Goal: Task Accomplishment & Management: Use online tool/utility

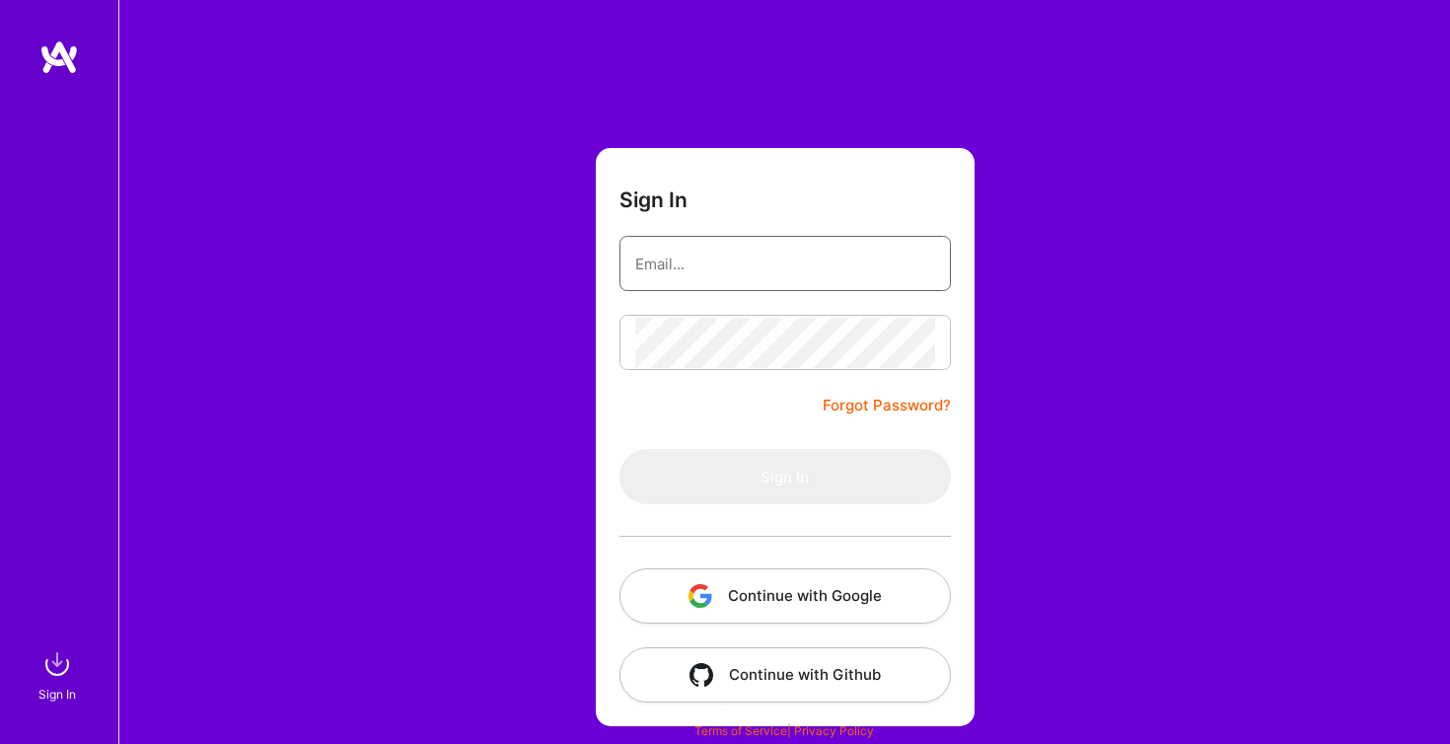
type input "[PERSON_NAME][EMAIL_ADDRESS][PERSON_NAME][DOMAIN_NAME]"
click at [784, 476] on button "Sign In" at bounding box center [785, 476] width 331 height 55
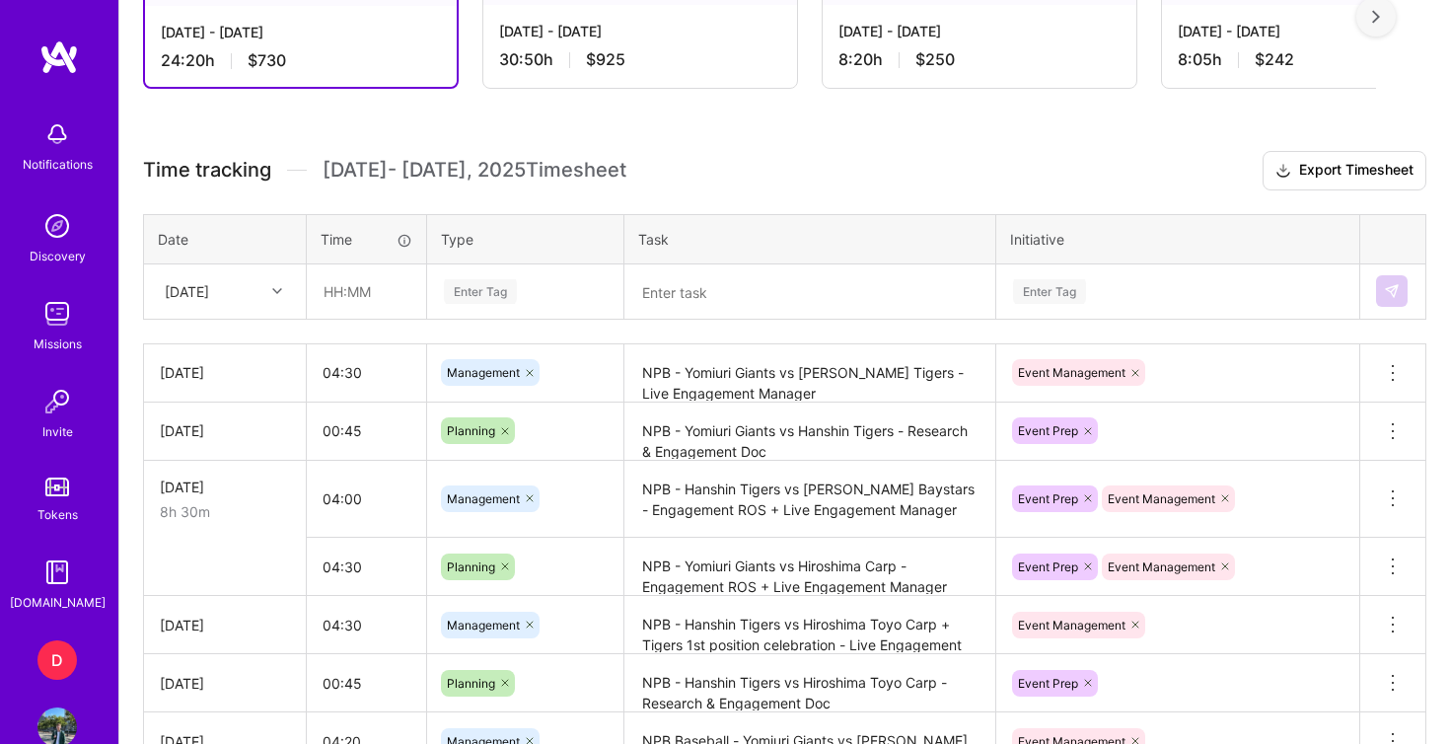
scroll to position [617, 0]
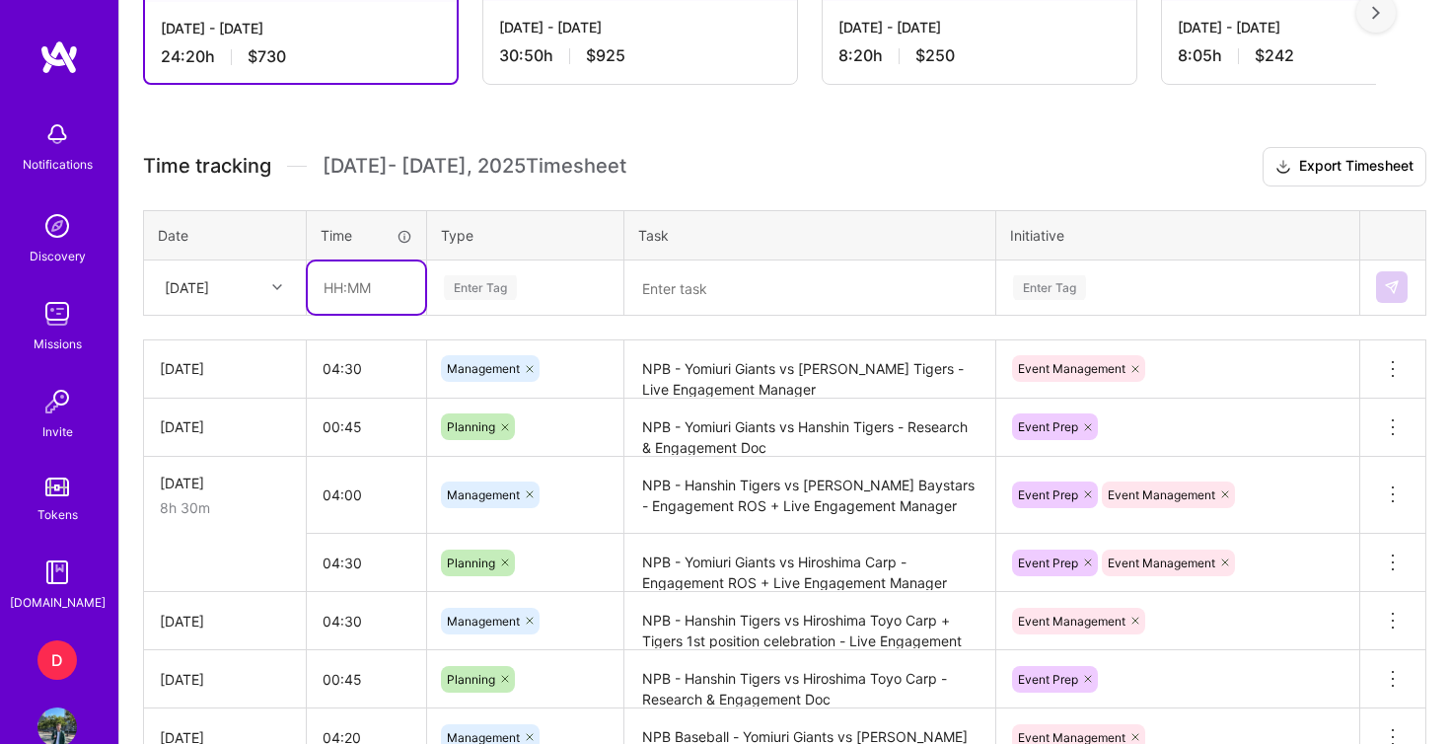
click at [367, 295] on input "text" at bounding box center [366, 287] width 117 height 52
type input "04:30"
click at [466, 288] on div "Enter Tag" at bounding box center [480, 287] width 73 height 31
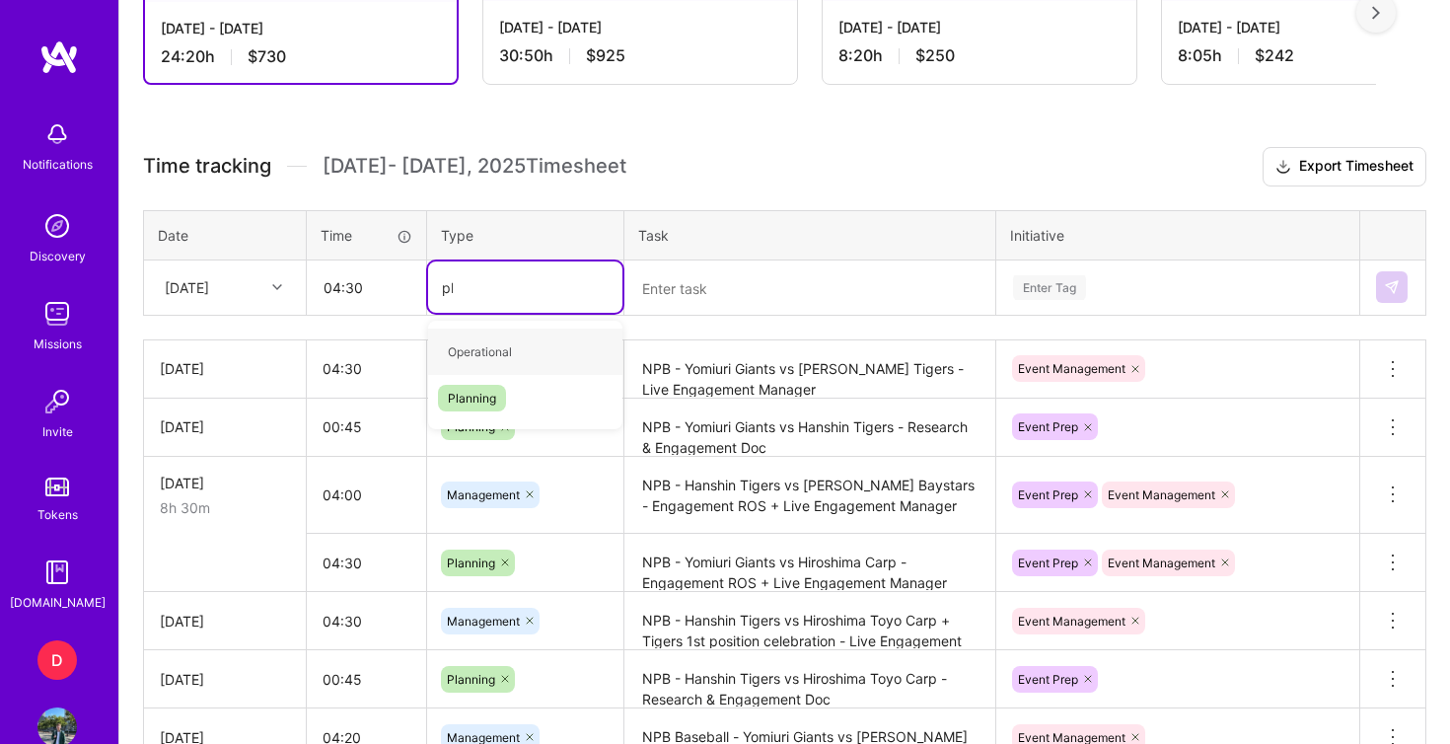
type input "pla"
click at [490, 337] on div "Planning" at bounding box center [525, 351] width 194 height 46
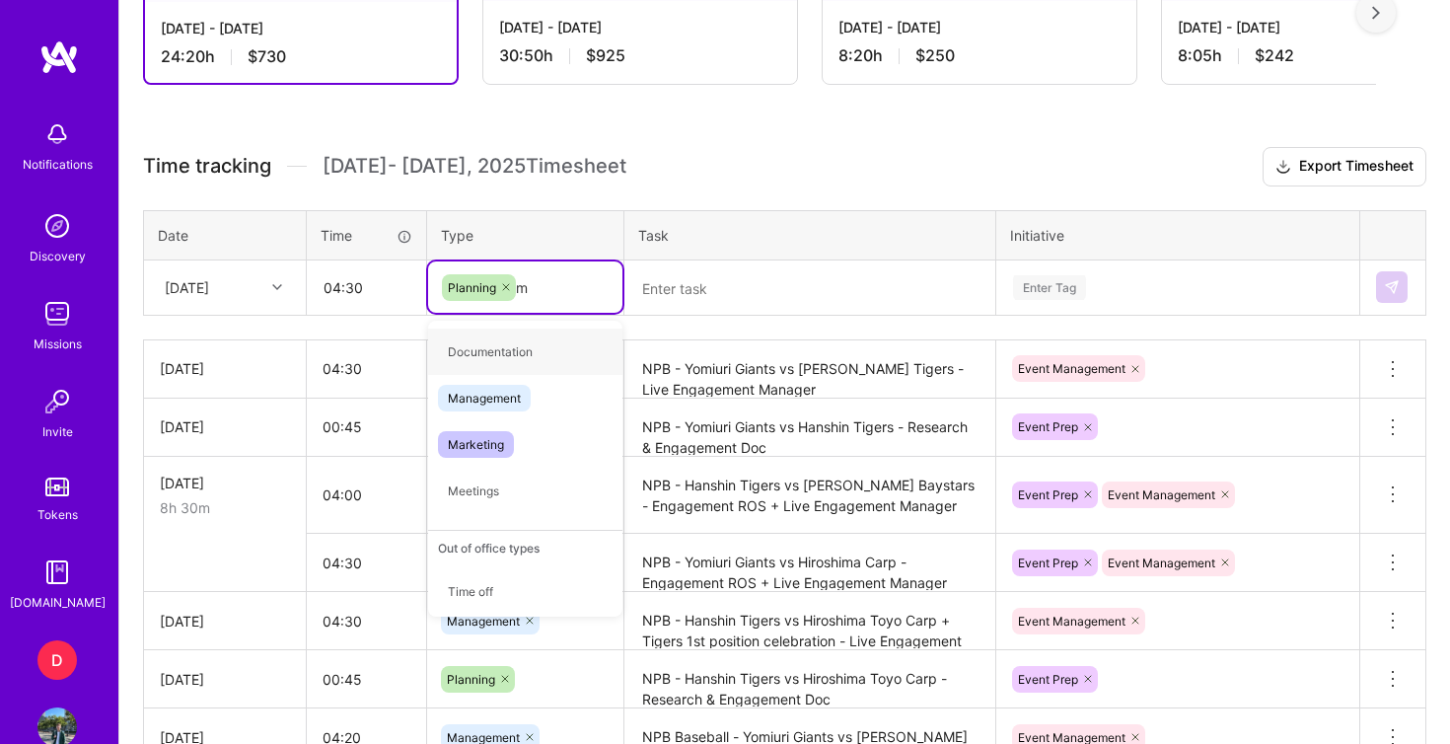
type input "ma"
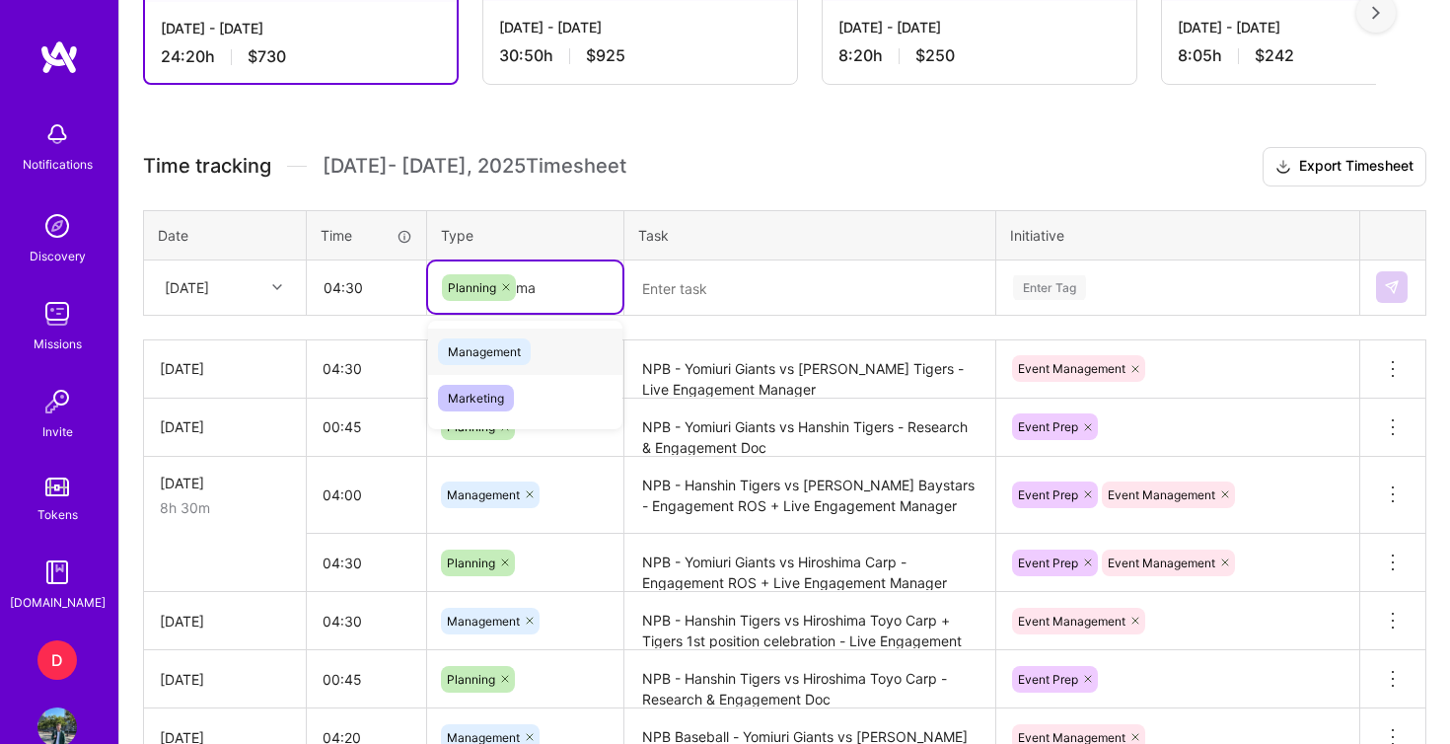
click at [499, 350] on span "Management" at bounding box center [484, 351] width 93 height 27
click at [673, 296] on textarea at bounding box center [809, 287] width 367 height 51
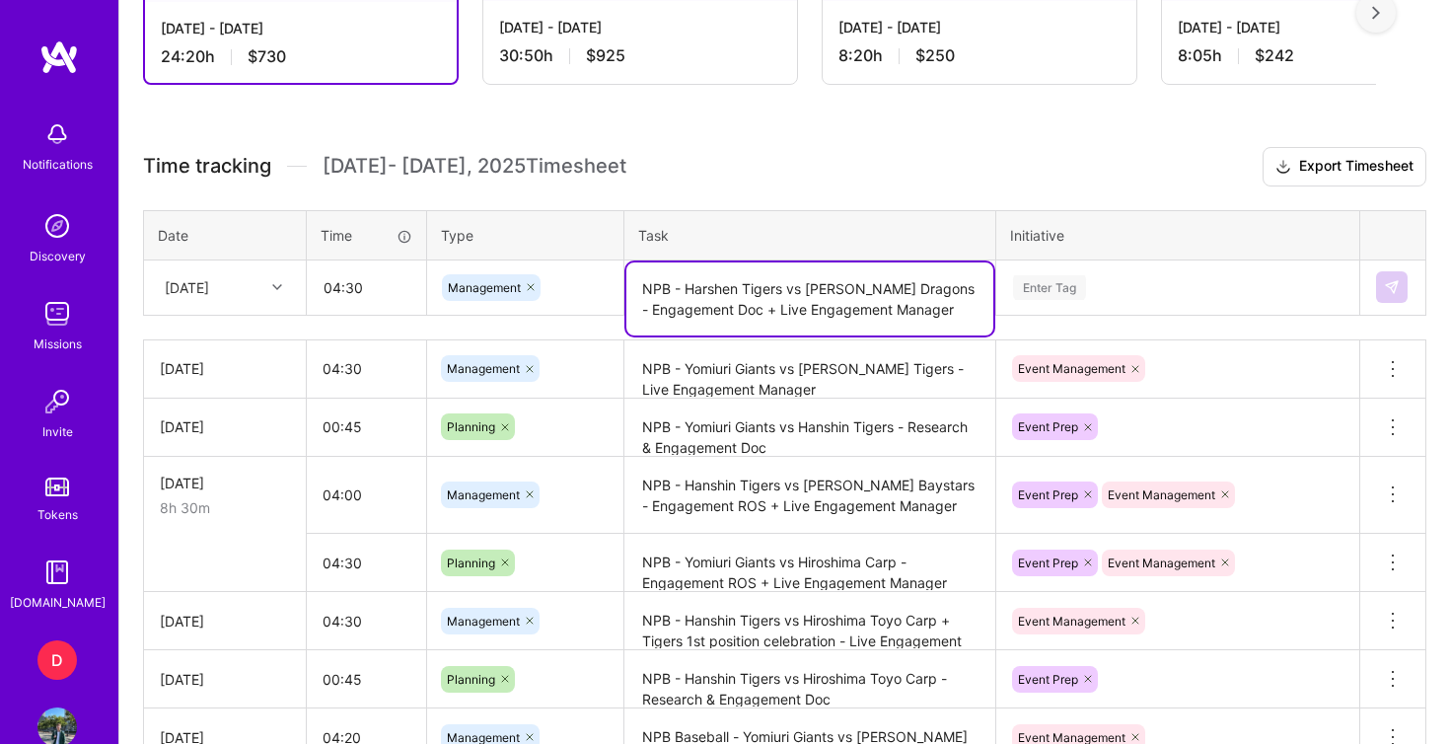
type textarea "NPB - Harshen Tigers vs [PERSON_NAME] Dragons - Engagement Doc + Live Engagemen…"
click at [1019, 294] on div "Enter Tag" at bounding box center [1049, 287] width 73 height 31
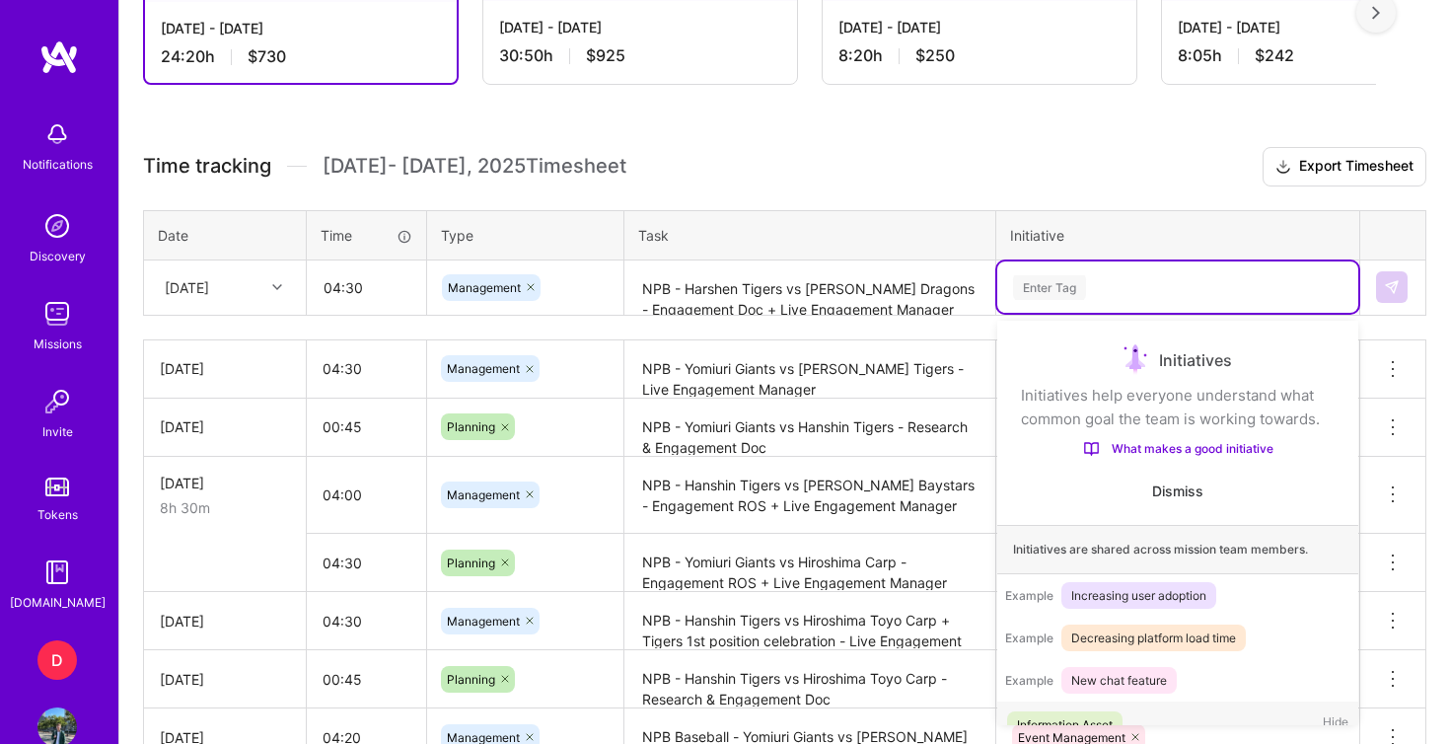
scroll to position [28, 0]
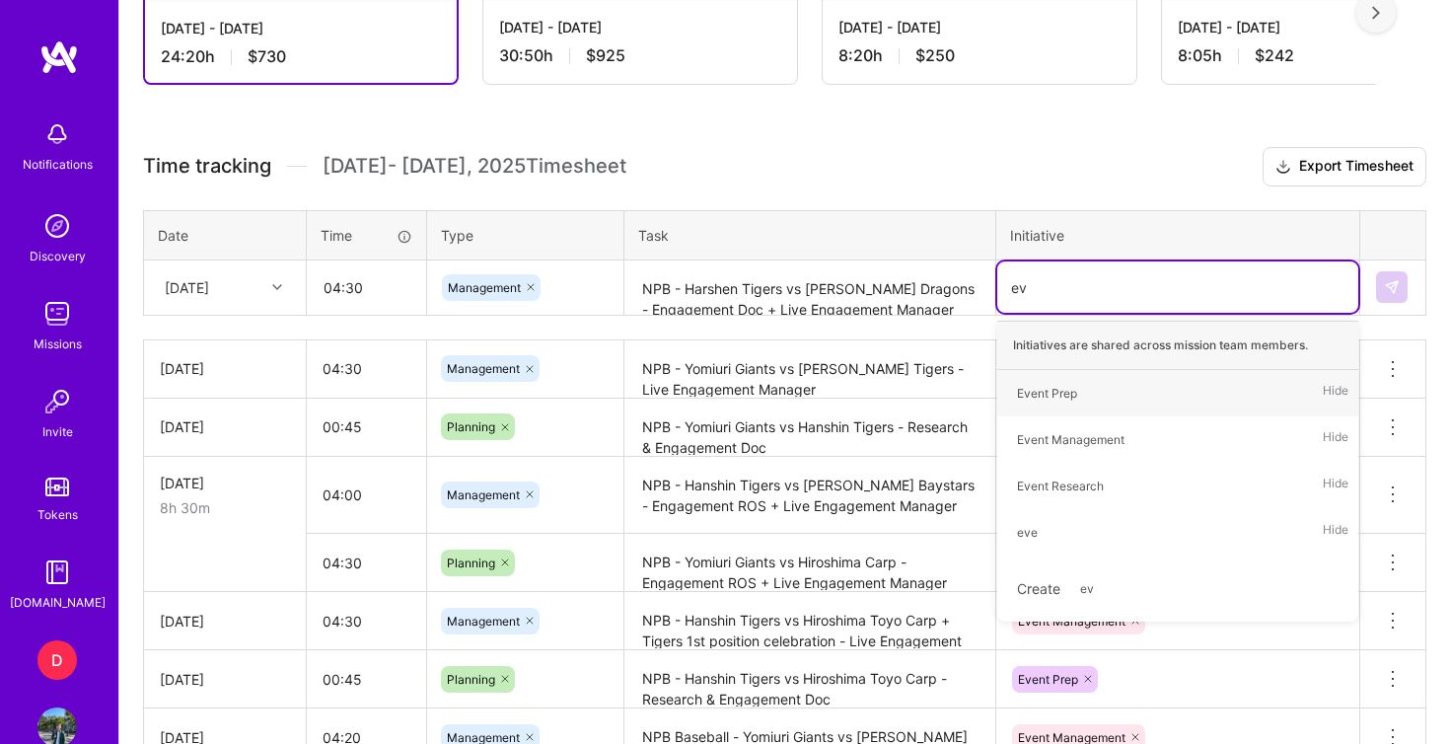
type input "eve"
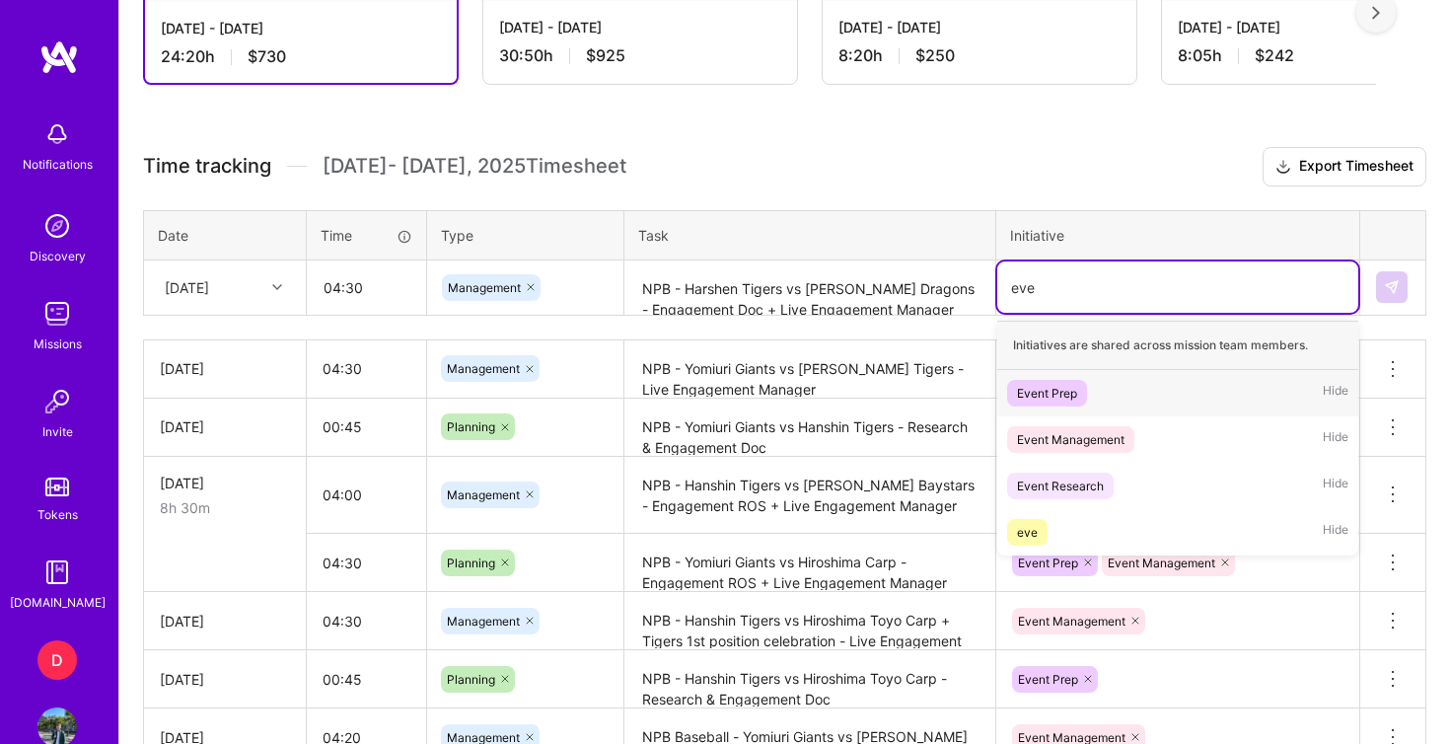
click at [1047, 390] on div "Event Prep" at bounding box center [1047, 393] width 60 height 21
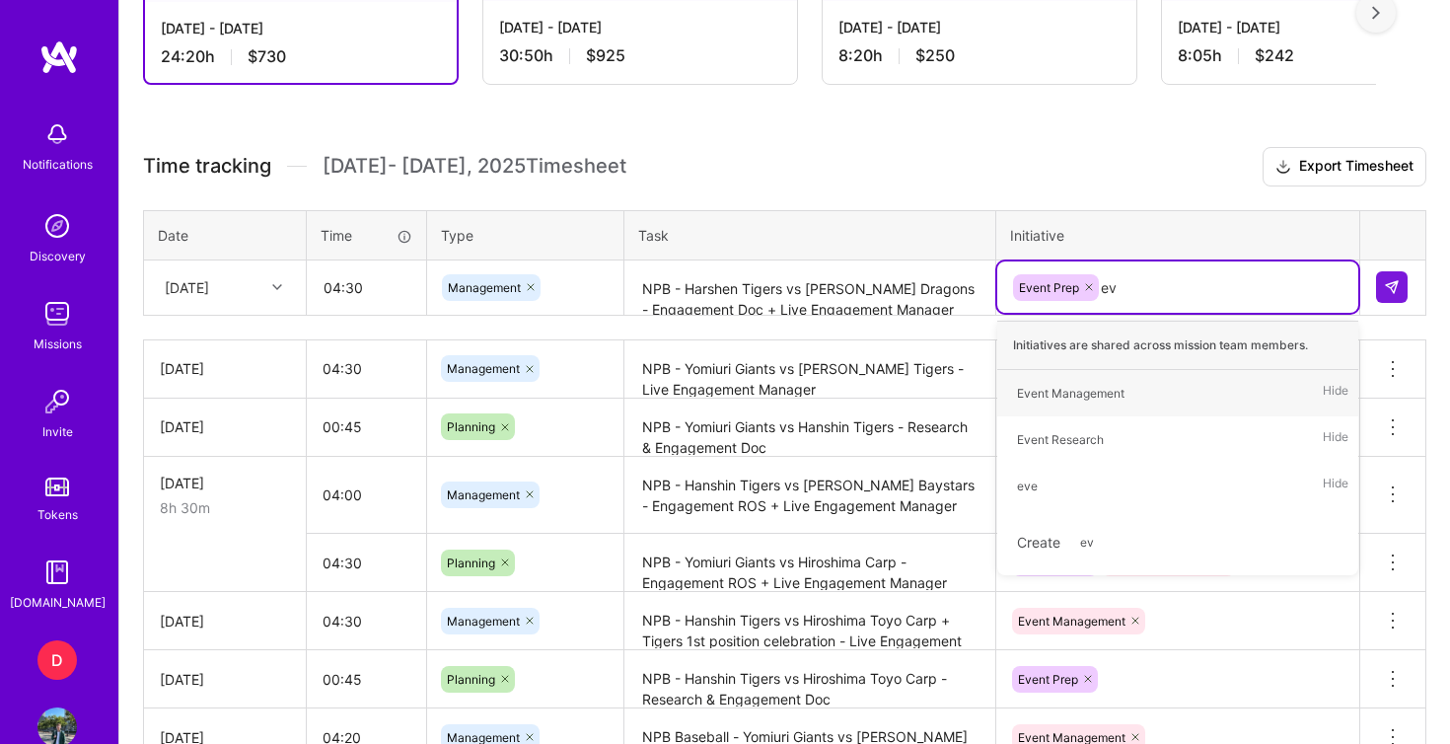
type input "eve"
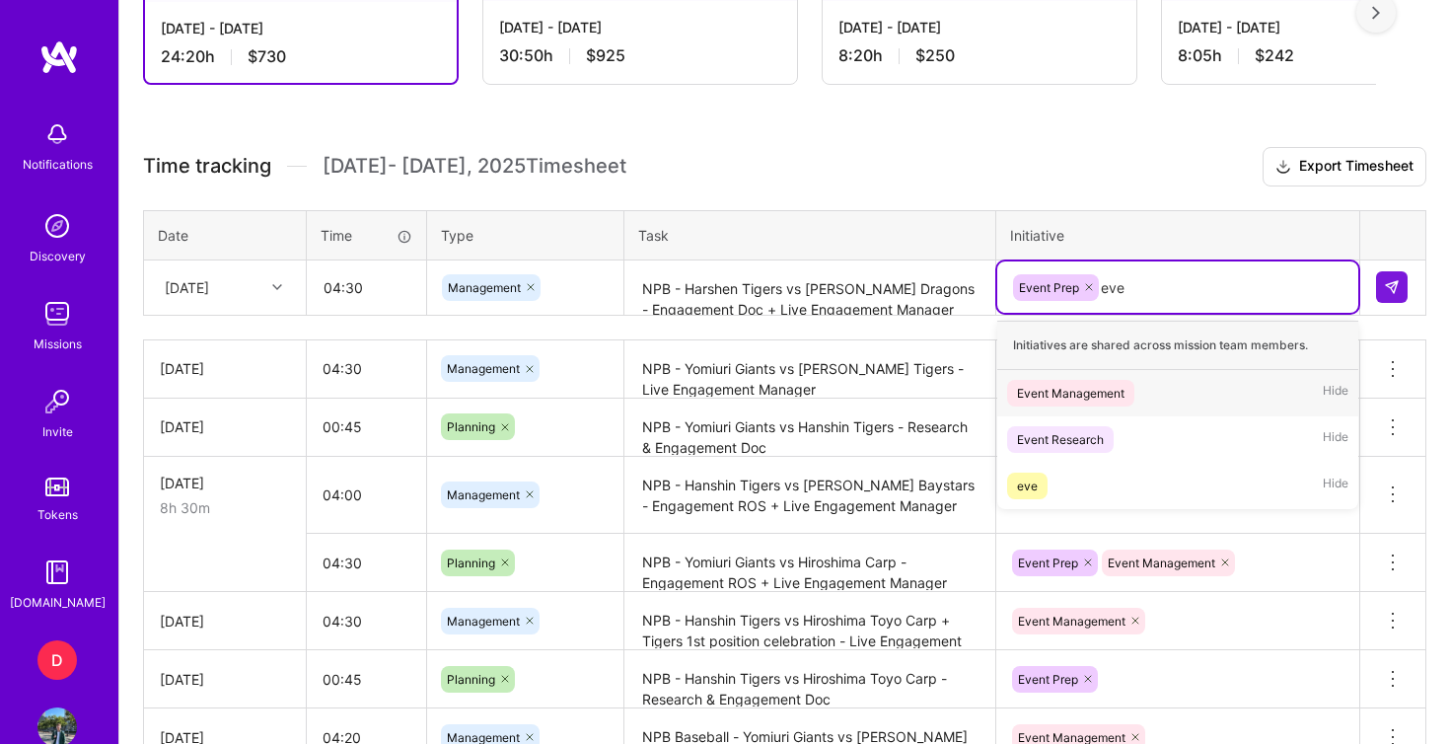
click at [1058, 405] on span "Event Management" at bounding box center [1070, 393] width 127 height 27
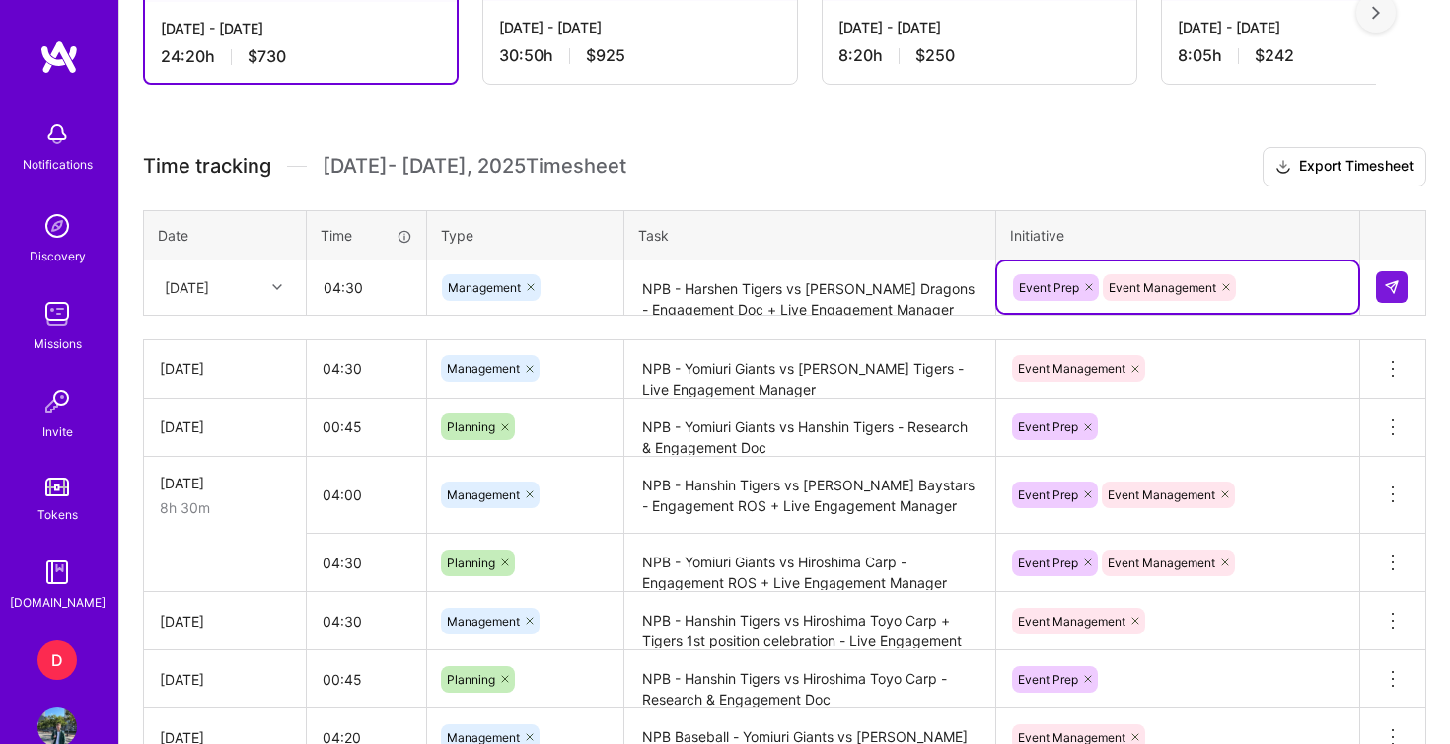
click at [595, 289] on div "Management" at bounding box center [525, 287] width 167 height 27
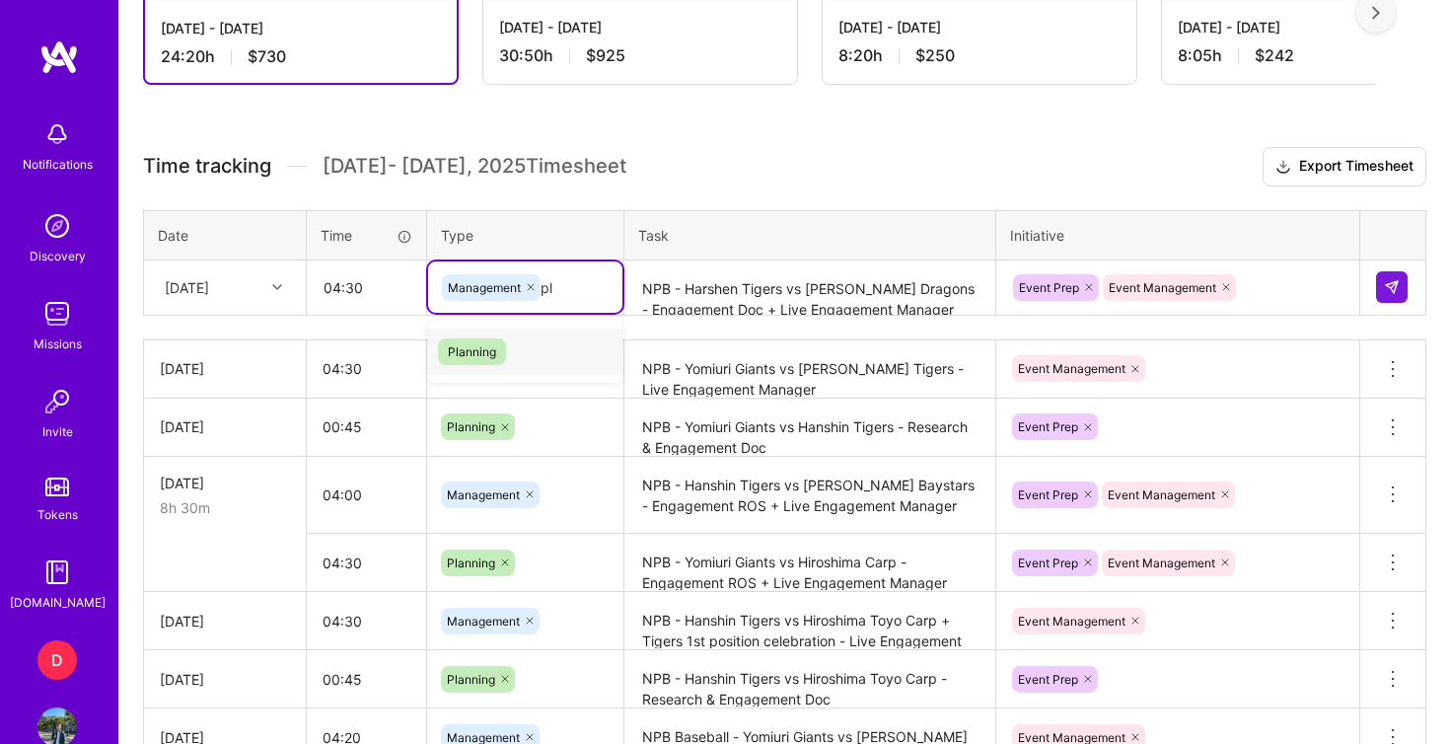
type input "pla"
click at [537, 342] on div "Planning" at bounding box center [525, 351] width 194 height 46
type input "ma"
click at [531, 355] on span "Management" at bounding box center [484, 351] width 93 height 27
click at [831, 153] on h3 "Time tracking [DATE] - [DATE] Timesheet Export Timesheet" at bounding box center [784, 166] width 1283 height 39
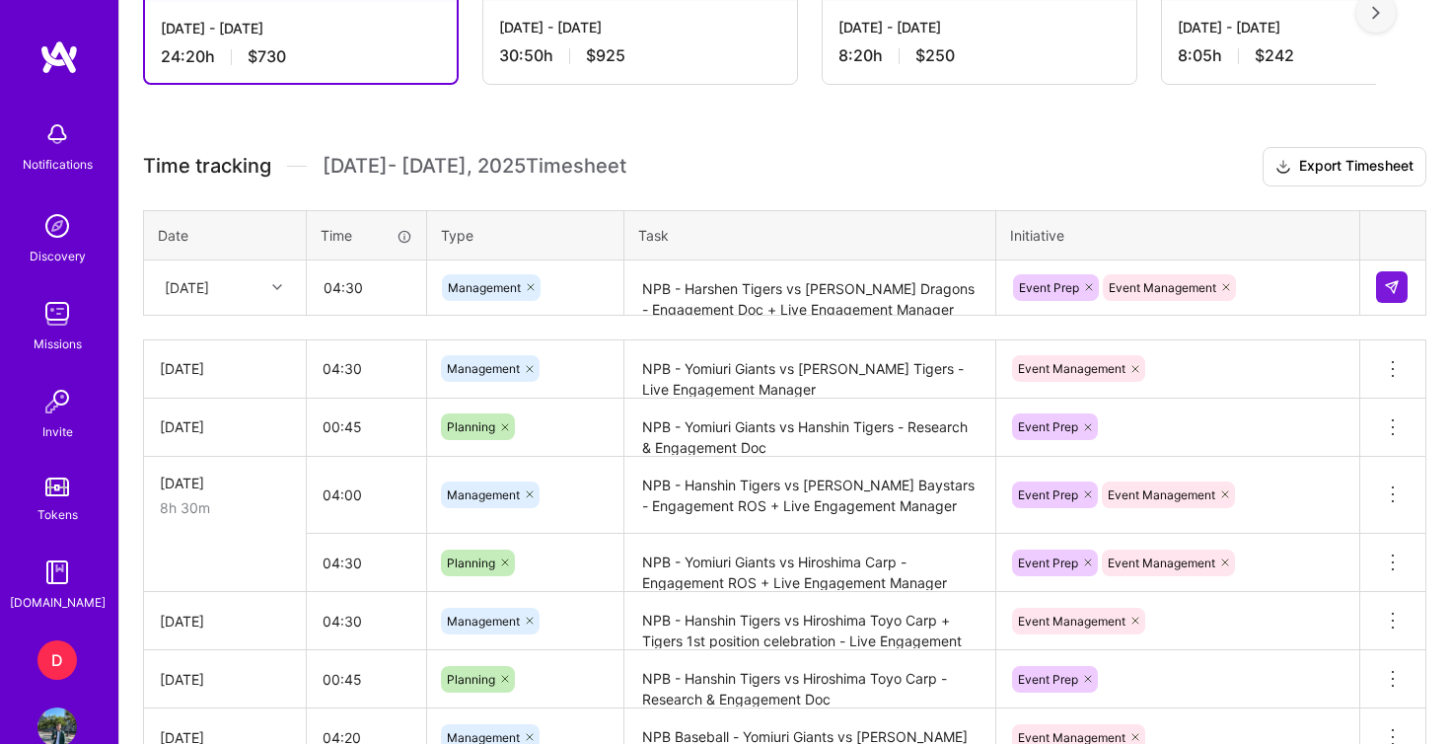
click at [745, 284] on textarea "NPB - Harshen Tigers vs [PERSON_NAME] Dragons - Engagement Doc + Live Engagemen…" at bounding box center [809, 288] width 367 height 52
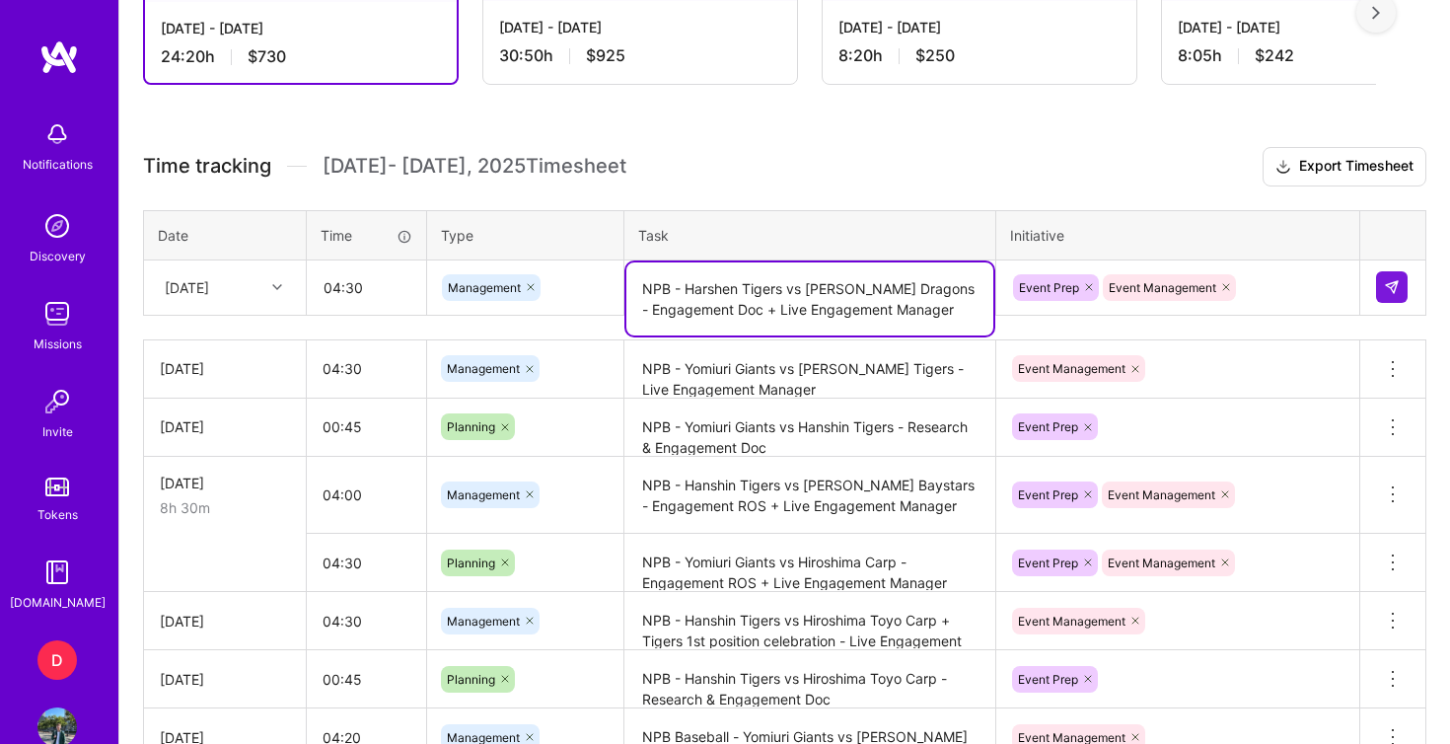
click at [731, 289] on textarea "NPB - Harshen Tigers vs [PERSON_NAME] Dragons - Engagement Doc + Live Engagemen…" at bounding box center [809, 298] width 367 height 73
type textarea "NPB - [PERSON_NAME] vs [PERSON_NAME] Dragons - Engagement Doc + Live Engagement…"
click at [1386, 282] on img at bounding box center [1392, 287] width 16 height 16
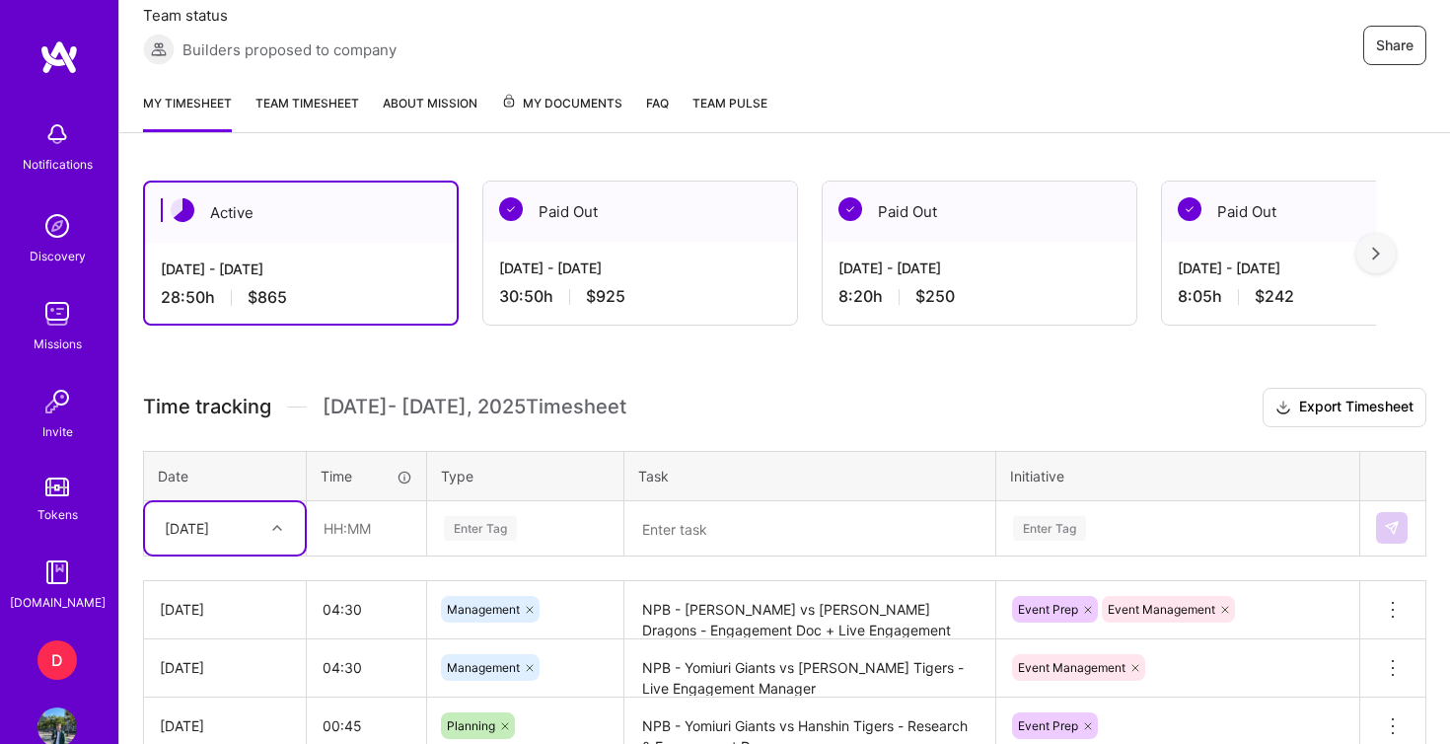
scroll to position [376, 0]
